Goal: Complete application form: Complete application form

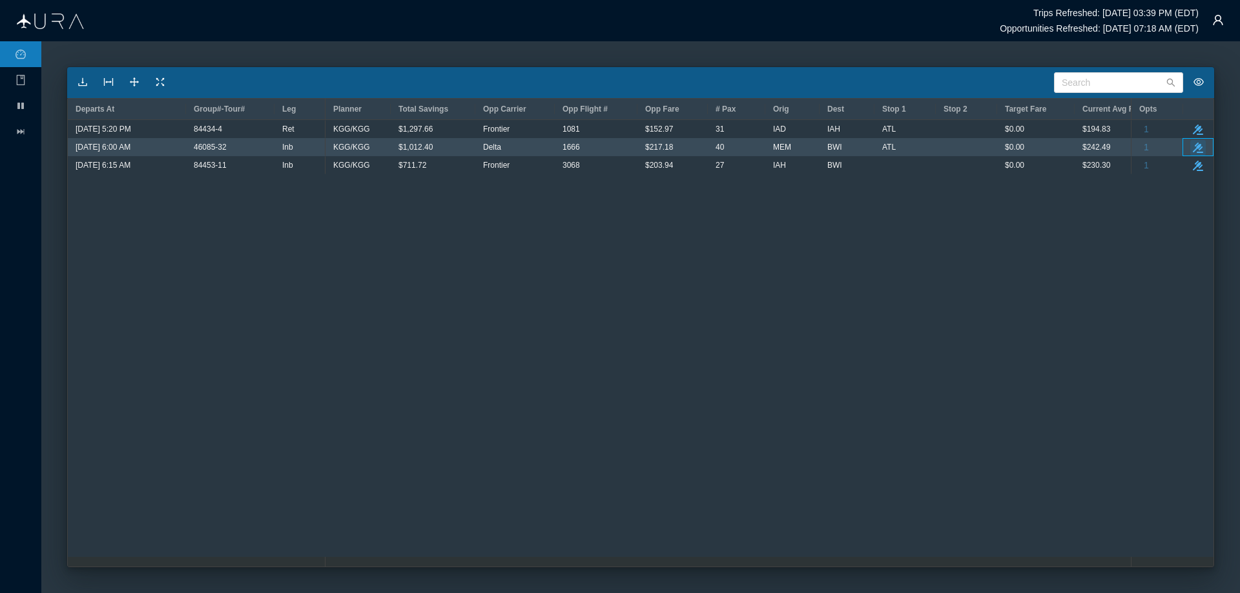
click at [1197, 149] on icon "take-action" at bounding box center [1198, 148] width 10 height 10
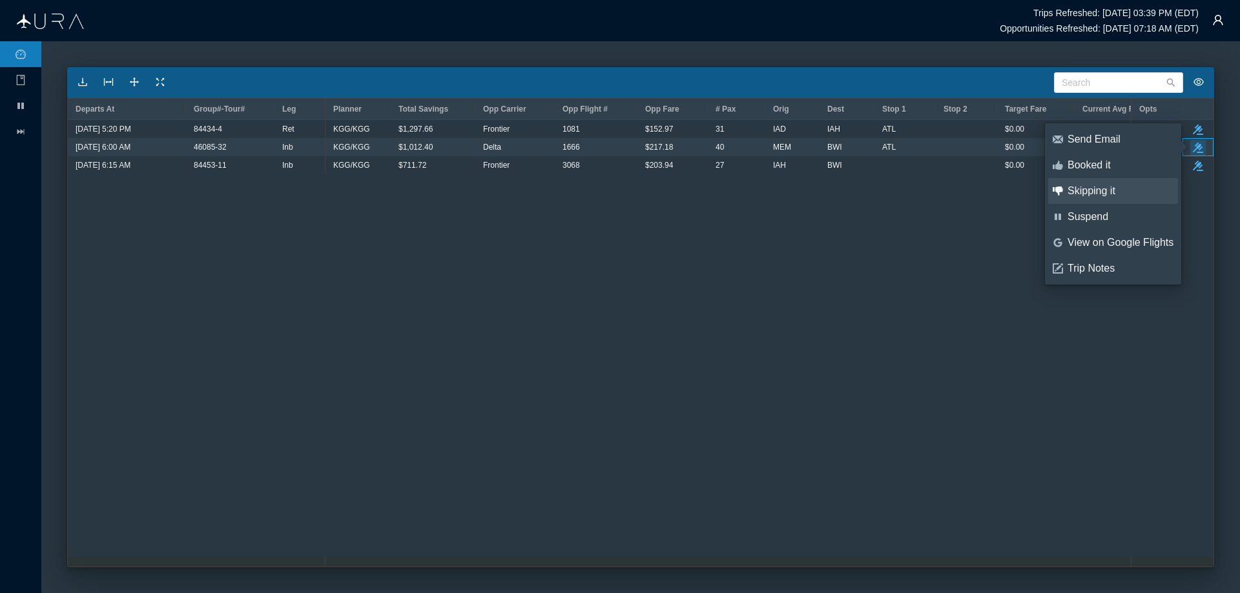
click at [1095, 191] on div "Skipping it" at bounding box center [1120, 191] width 106 height 14
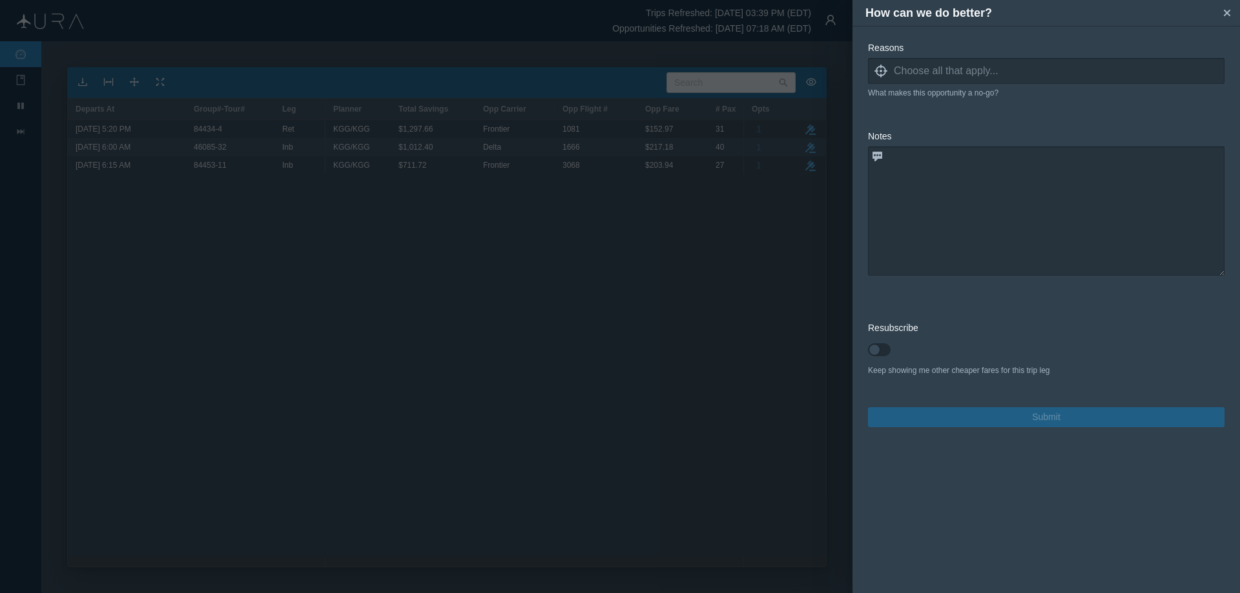
click at [877, 74] on icon at bounding box center [880, 71] width 13 height 13
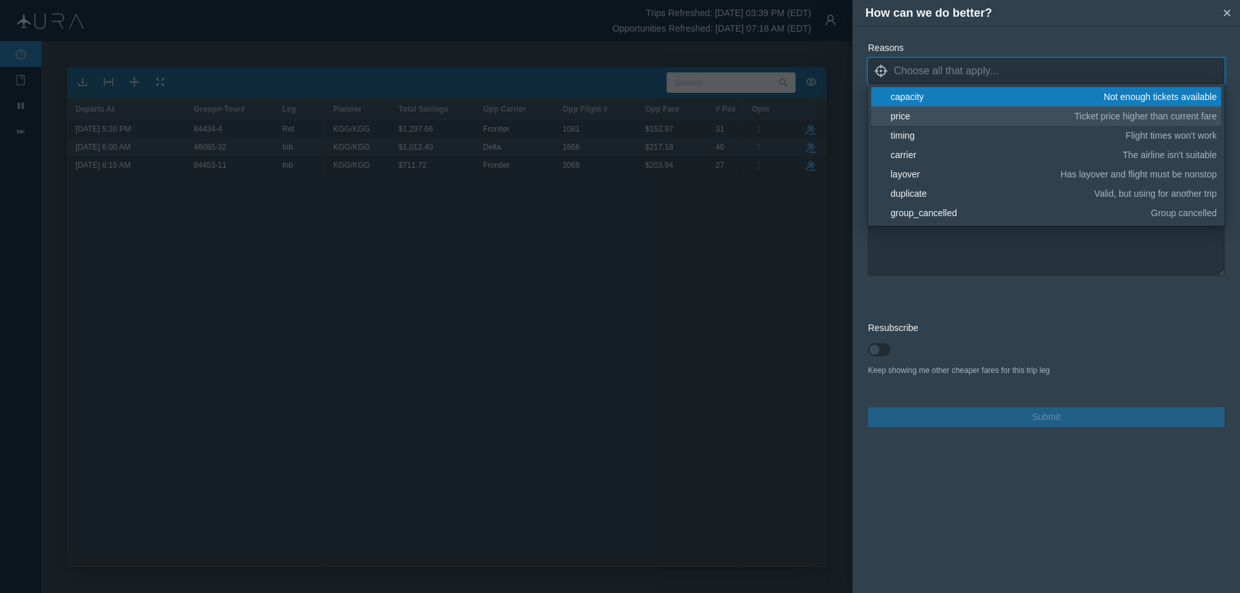
click at [909, 114] on div "price" at bounding box center [981, 116] width 180 height 13
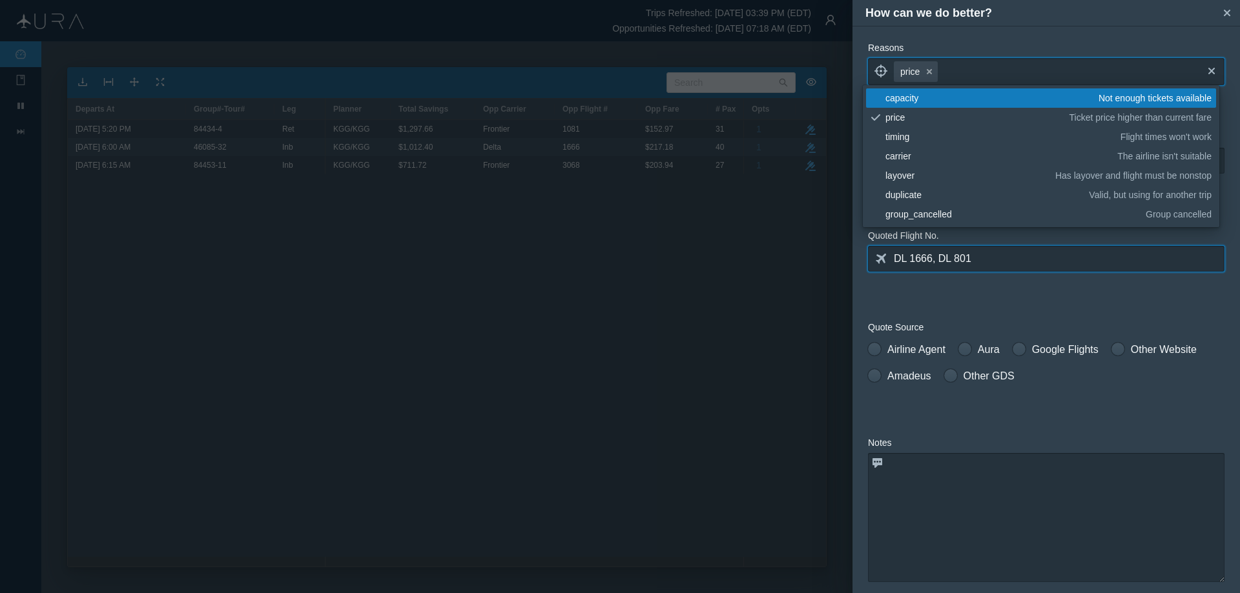
click at [1070, 262] on input "DL 1666, DL 801" at bounding box center [1046, 259] width 356 height 26
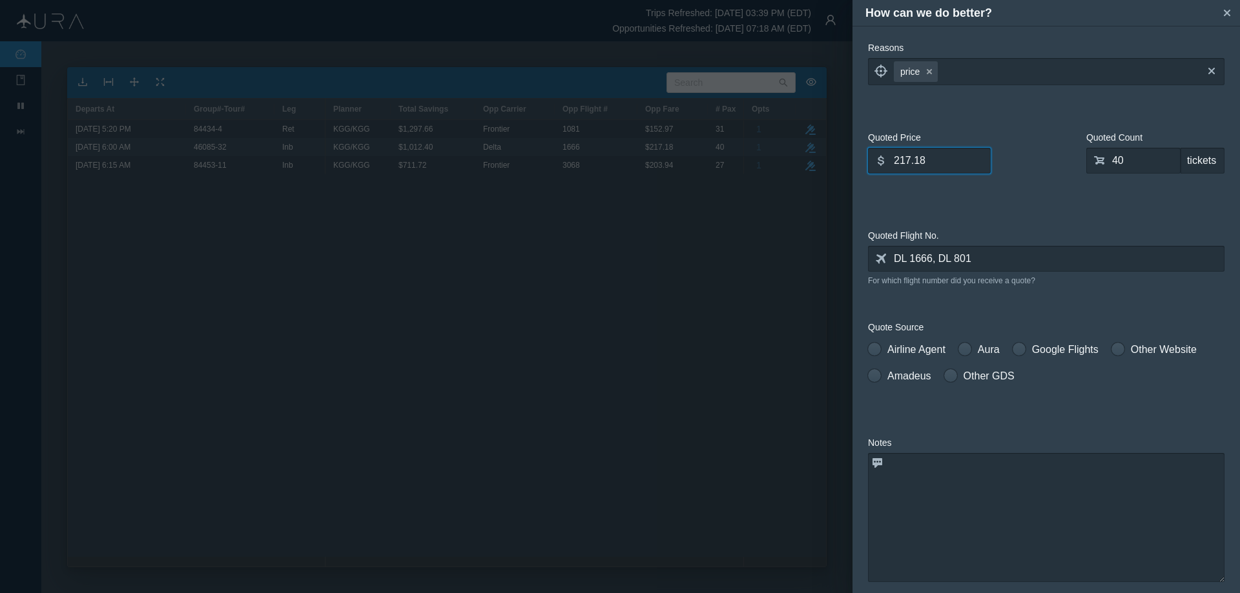
click at [953, 160] on input "217.18" at bounding box center [929, 161] width 123 height 26
type input "257.72"
click at [876, 349] on span at bounding box center [874, 349] width 13 height 13
click at [876, 349] on input "Airline Agent" at bounding box center [872, 346] width 9 height 9
radio input "true"
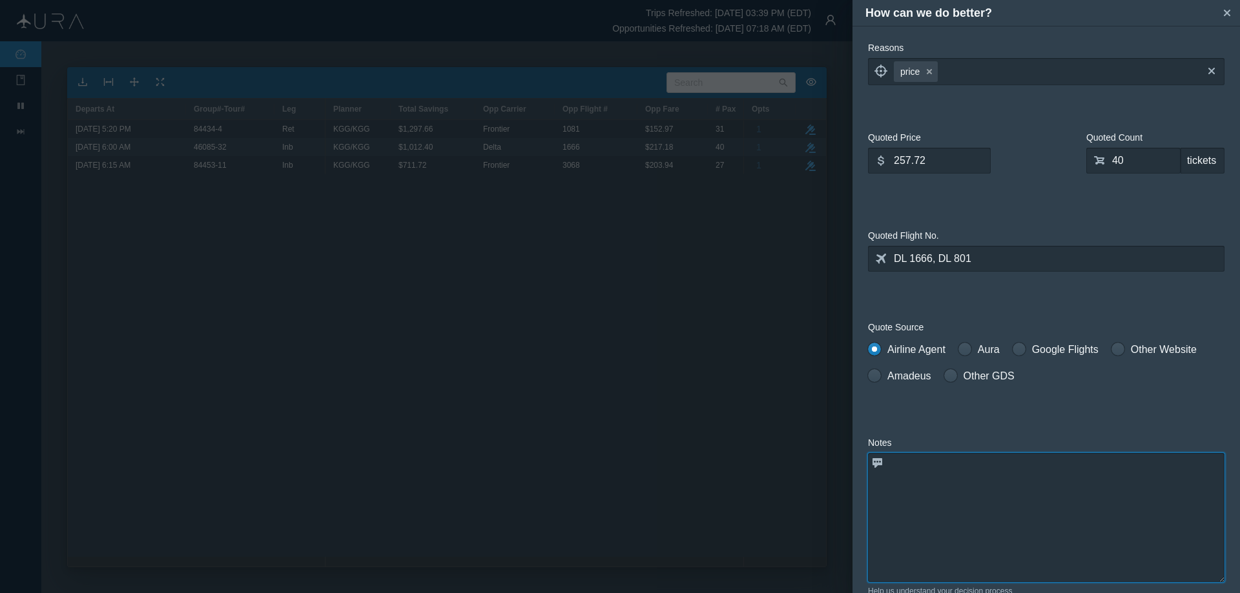
drag, startPoint x: 932, startPoint y: 465, endPoint x: 1007, endPoint y: 475, distance: 75.6
click at [932, 464] on textarea at bounding box center [1046, 517] width 356 height 129
click at [955, 469] on textarea at bounding box center [1046, 517] width 356 height 129
click at [878, 72] on icon at bounding box center [880, 71] width 13 height 13
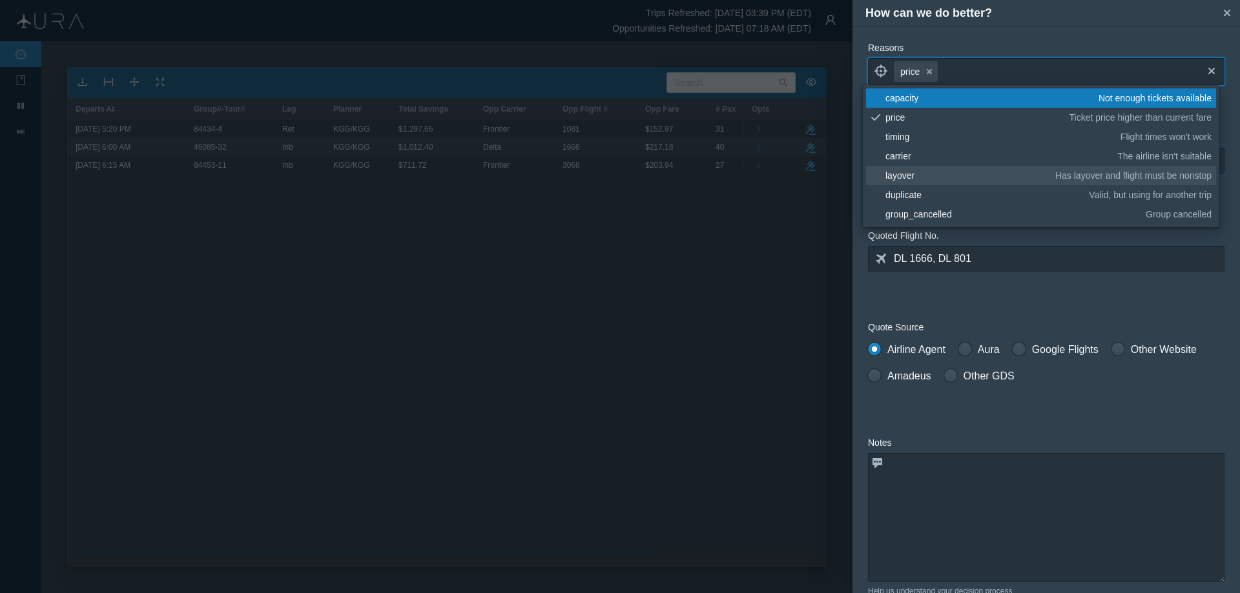
scroll to position [194, 0]
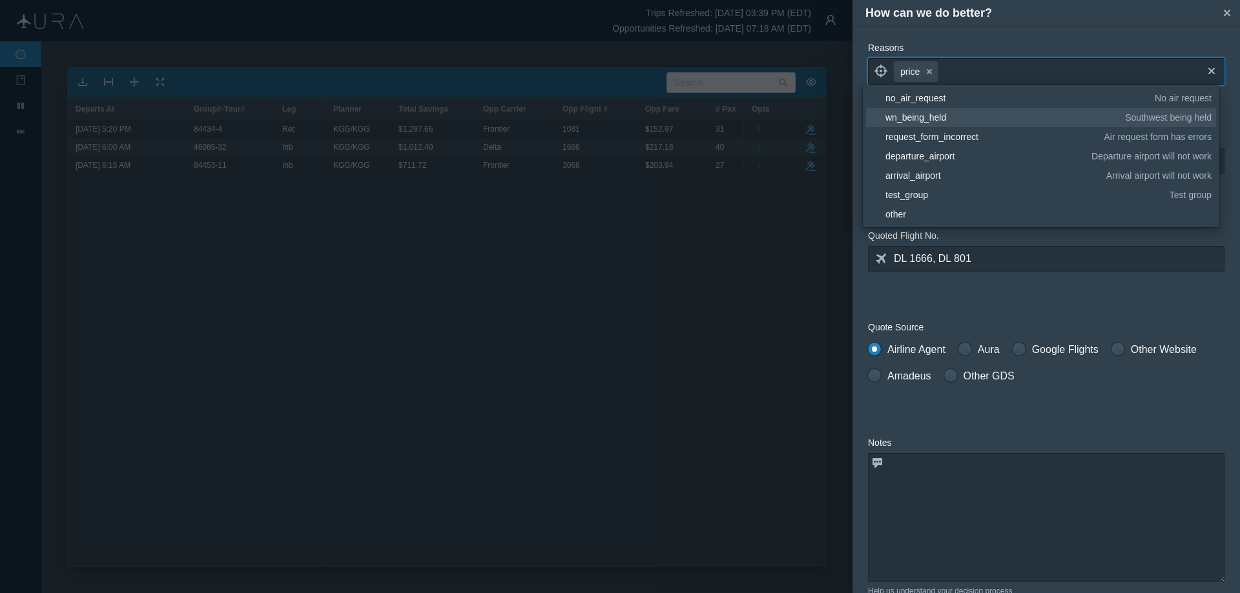
click at [938, 112] on div "wn_being_held" at bounding box center [1002, 117] width 235 height 13
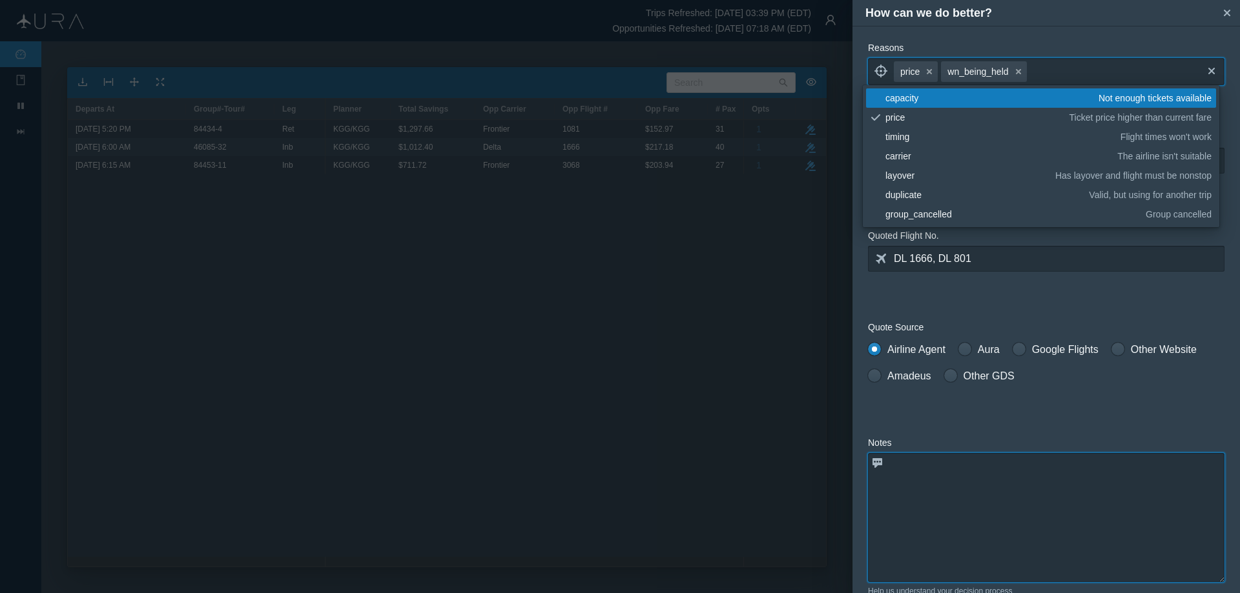
click at [983, 468] on textarea at bounding box center [1046, 517] width 356 height 129
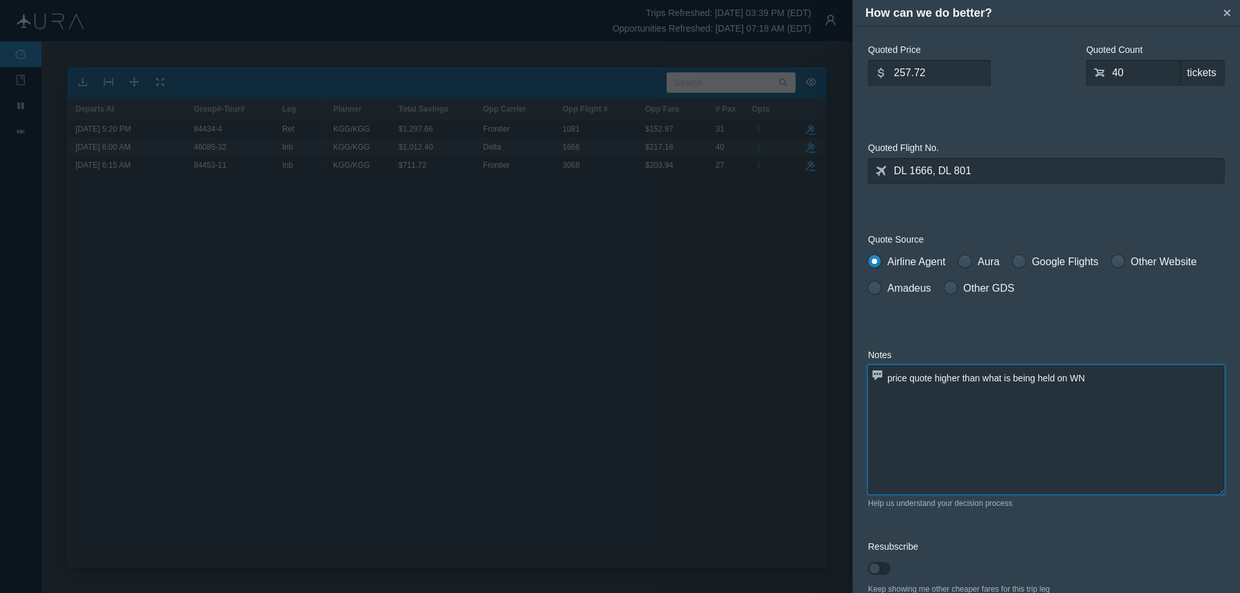
scroll to position [156, 0]
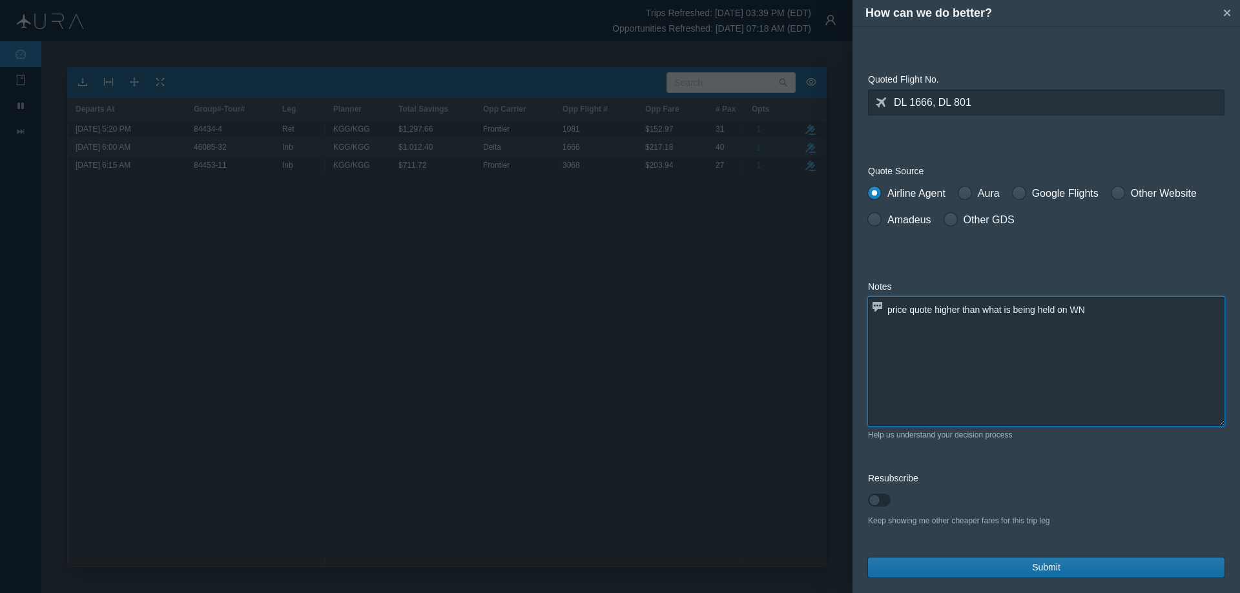
type textarea "price quote higher than what is being held on WN"
click at [999, 568] on button "Submit" at bounding box center [1046, 568] width 356 height 20
